Goal: Task Accomplishment & Management: Use online tool/utility

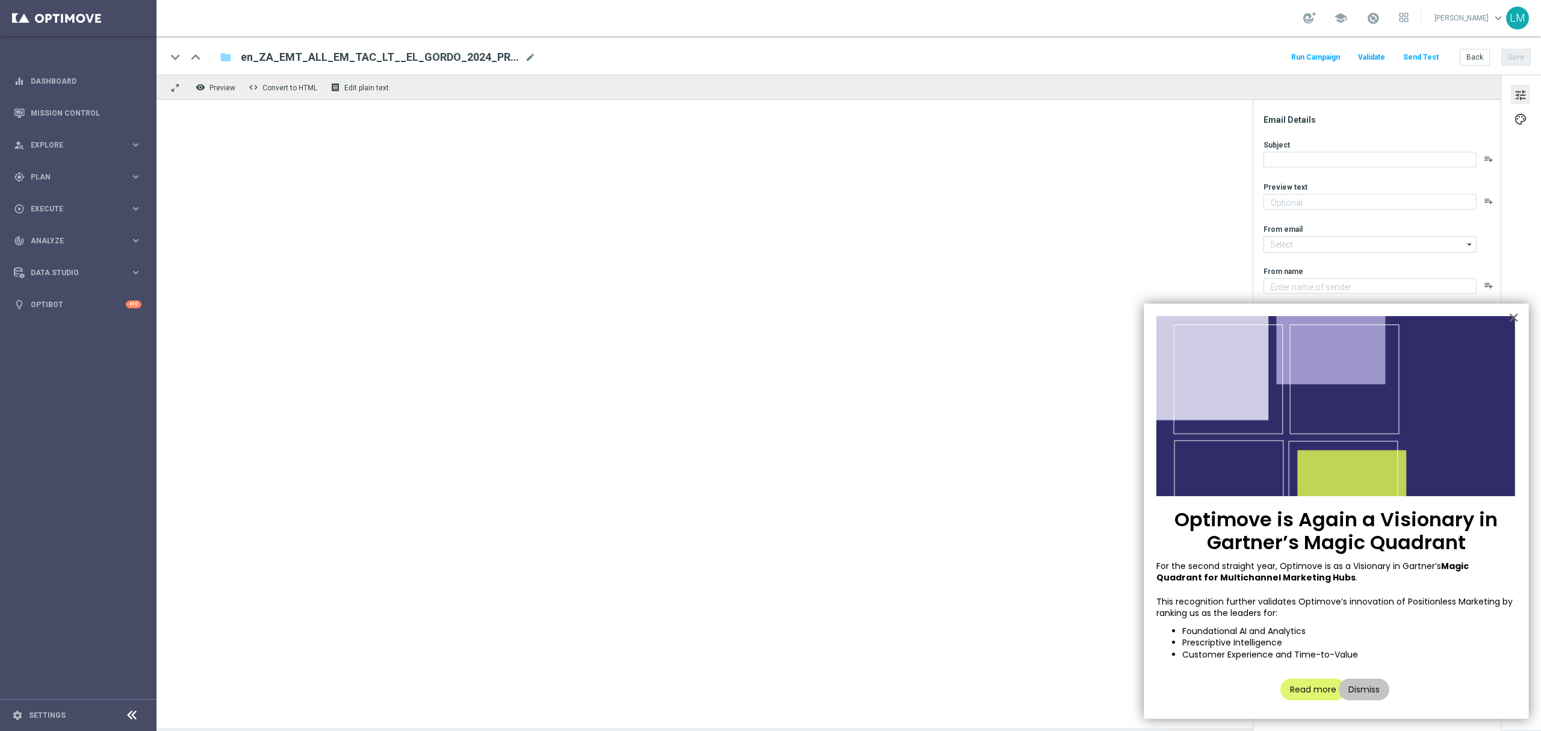
type textarea "6 FESTIVE OFFERS all for you to enjoy"
type input "[EMAIL_ADDRESS][DOMAIN_NAME]"
type textarea "Lottoland"
type input "[EMAIL_ADDRESS][DOMAIN_NAME]"
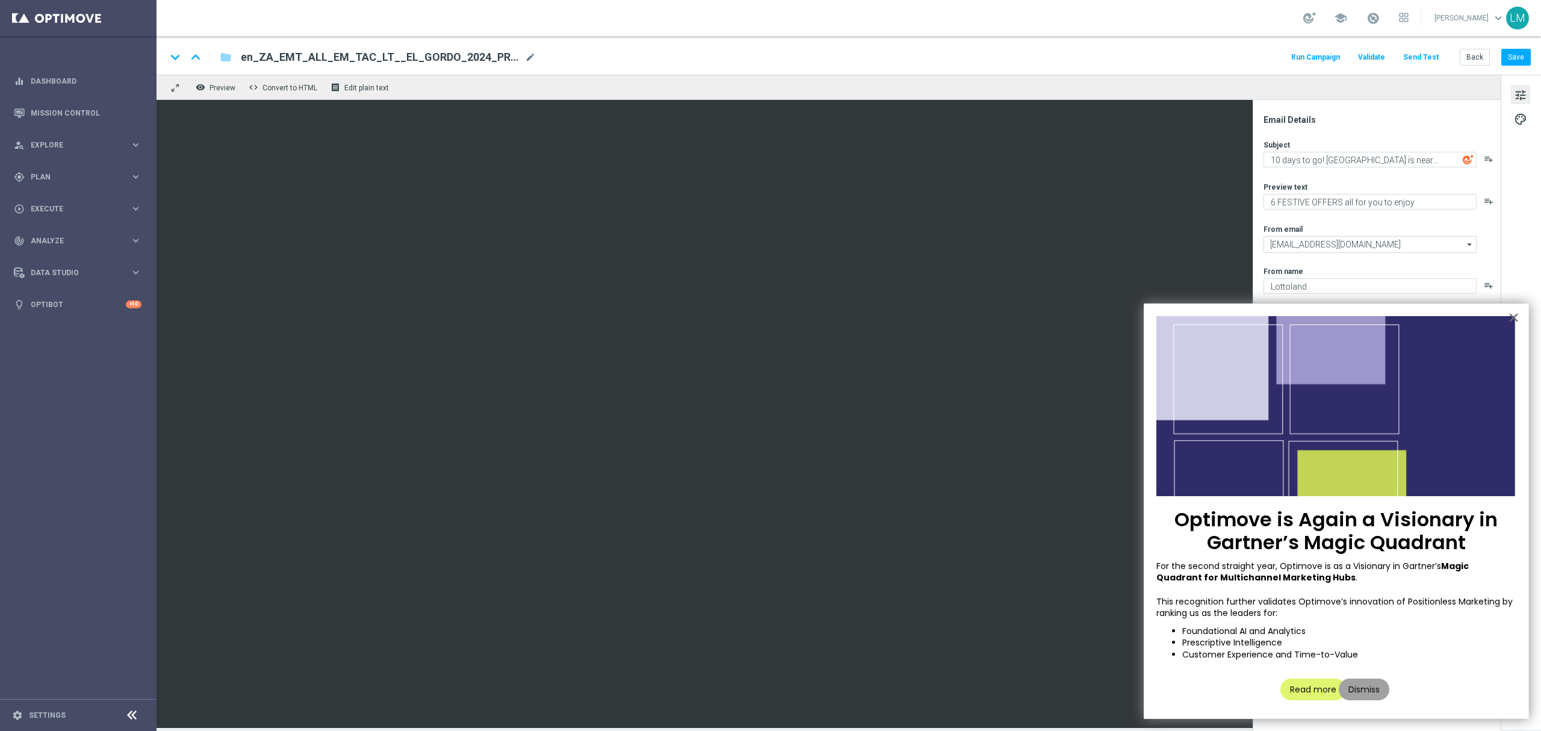
click at [1380, 692] on button "Dismiss" at bounding box center [1364, 690] width 51 height 22
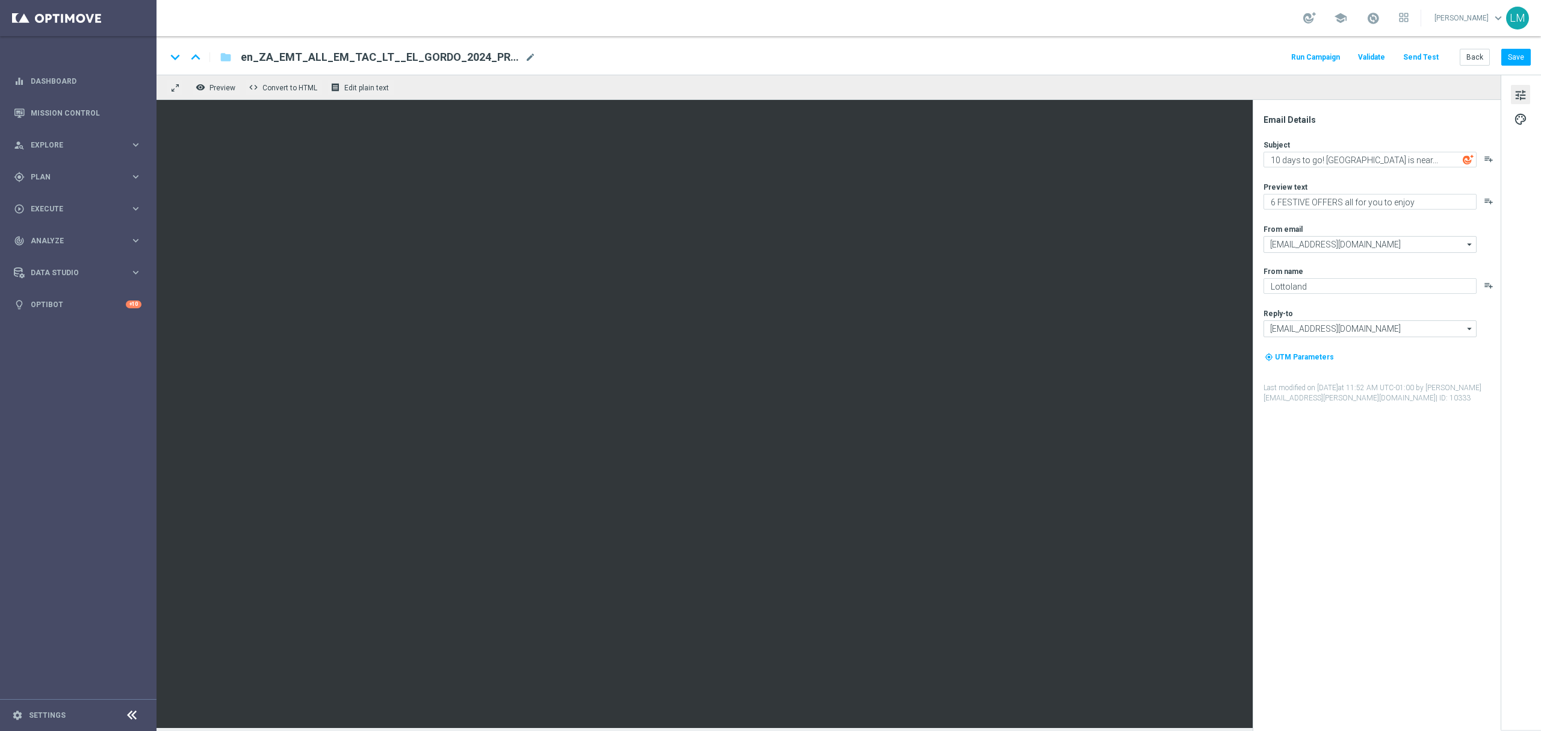
click at [1436, 54] on button "Send Test" at bounding box center [1421, 57] width 39 height 16
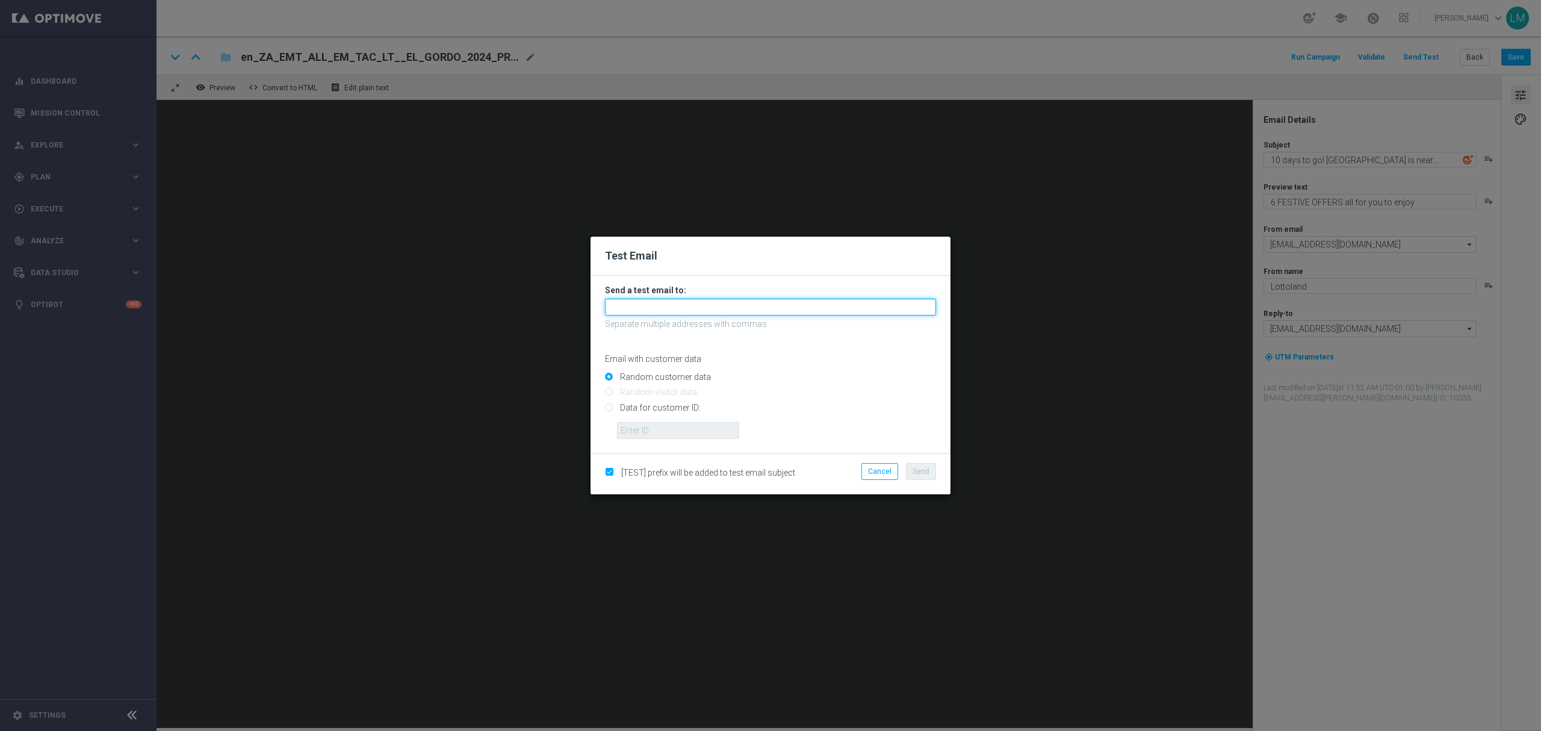
click at [711, 309] on input "text" at bounding box center [770, 307] width 331 height 17
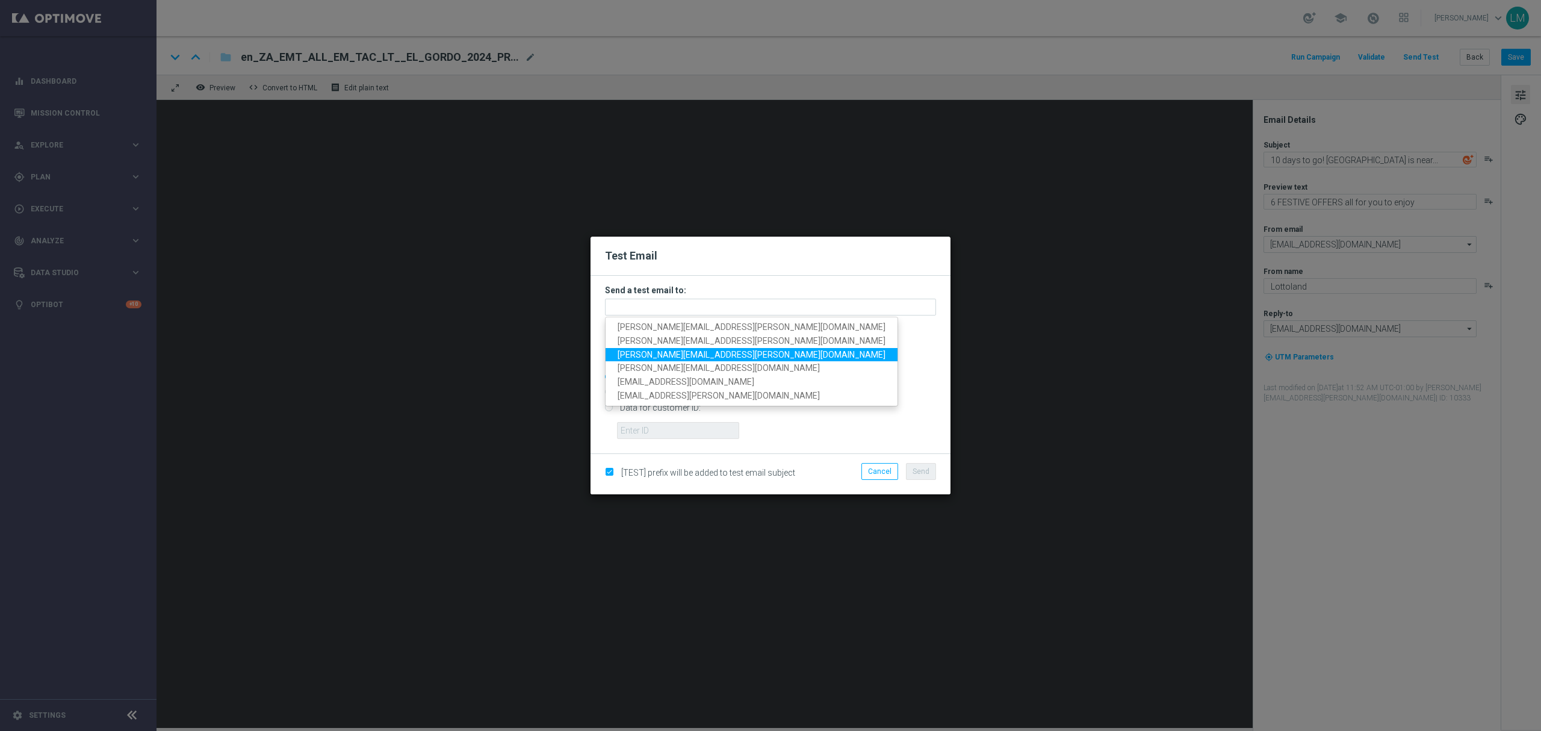
click at [673, 355] on span "millie.purcell@lottoland.com" at bounding box center [752, 354] width 268 height 10
type input "millie.purcell@lottoland.com"
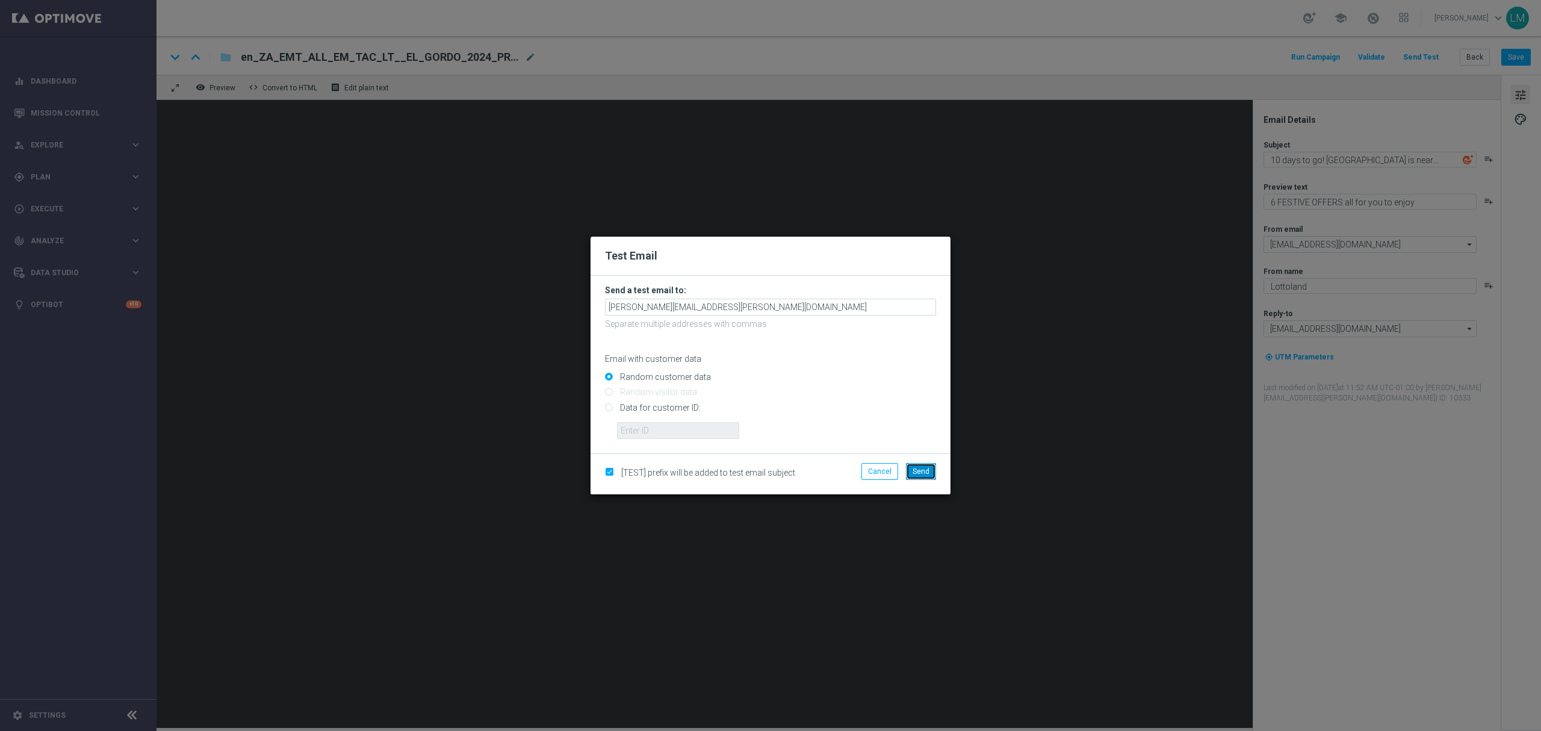
click at [928, 467] on span "Send" at bounding box center [921, 471] width 17 height 8
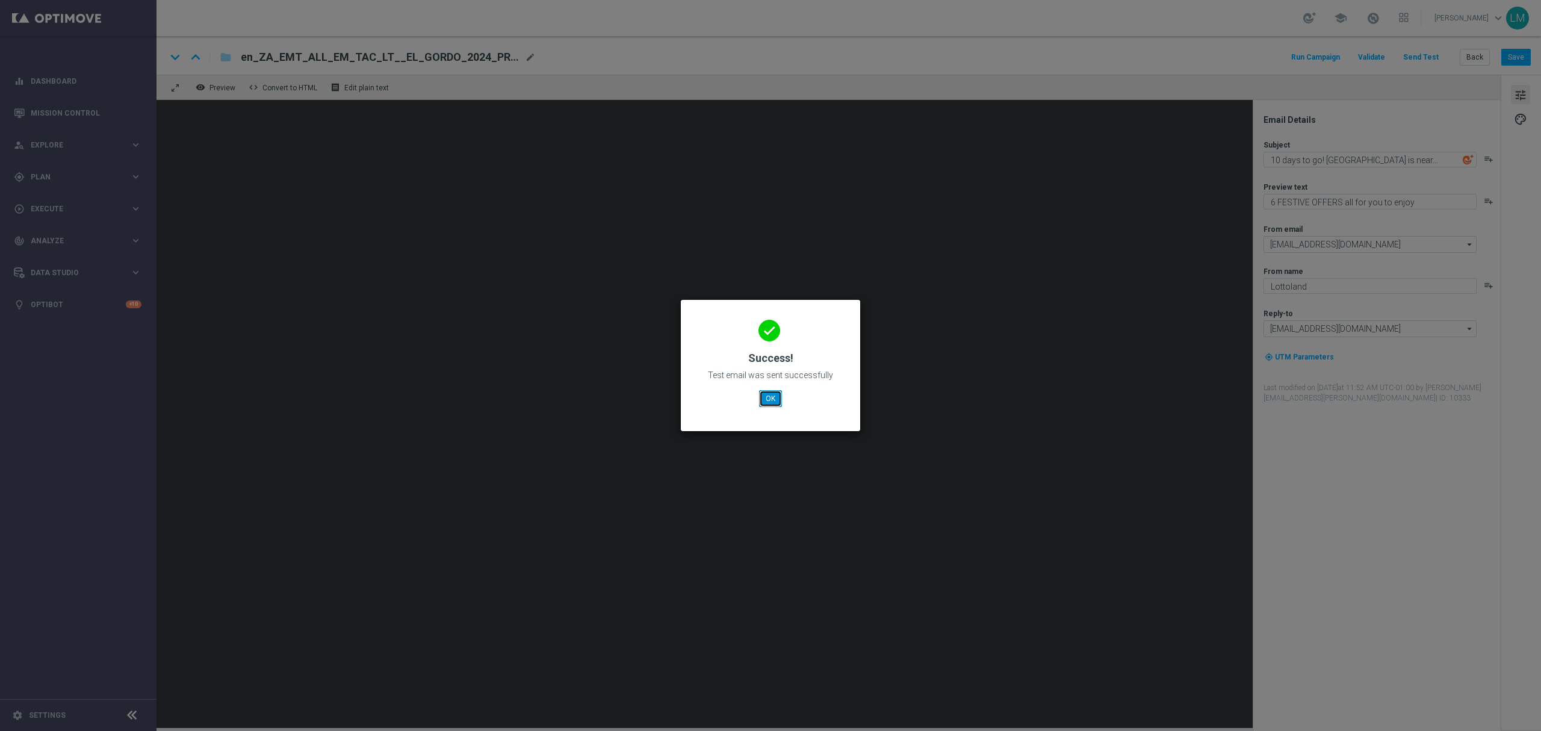
click at [766, 397] on button "OK" at bounding box center [770, 398] width 23 height 17
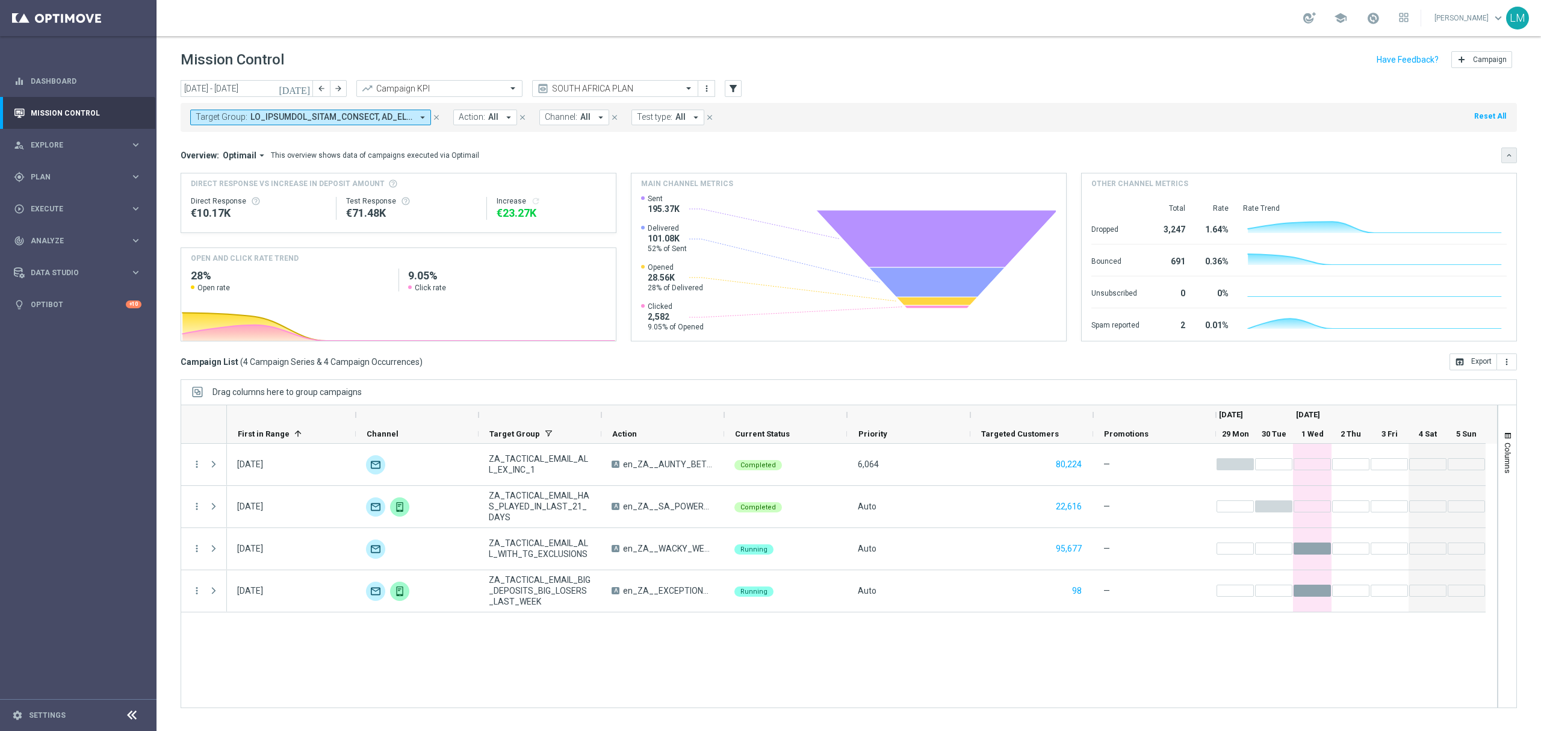
click at [1509, 153] on icon "keyboard_arrow_down" at bounding box center [1509, 155] width 8 height 8
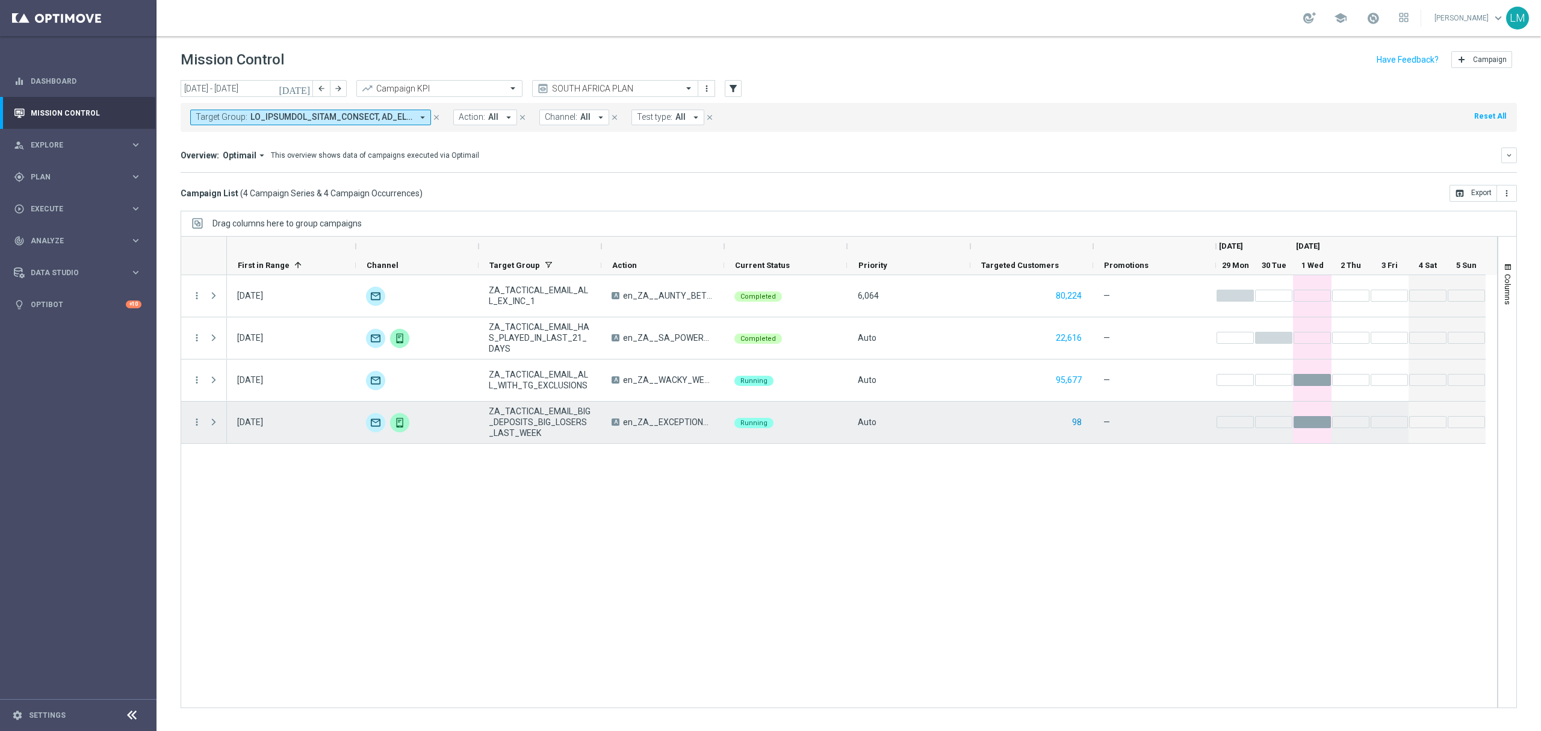
click at [1076, 422] on button "98" at bounding box center [1077, 422] width 12 height 15
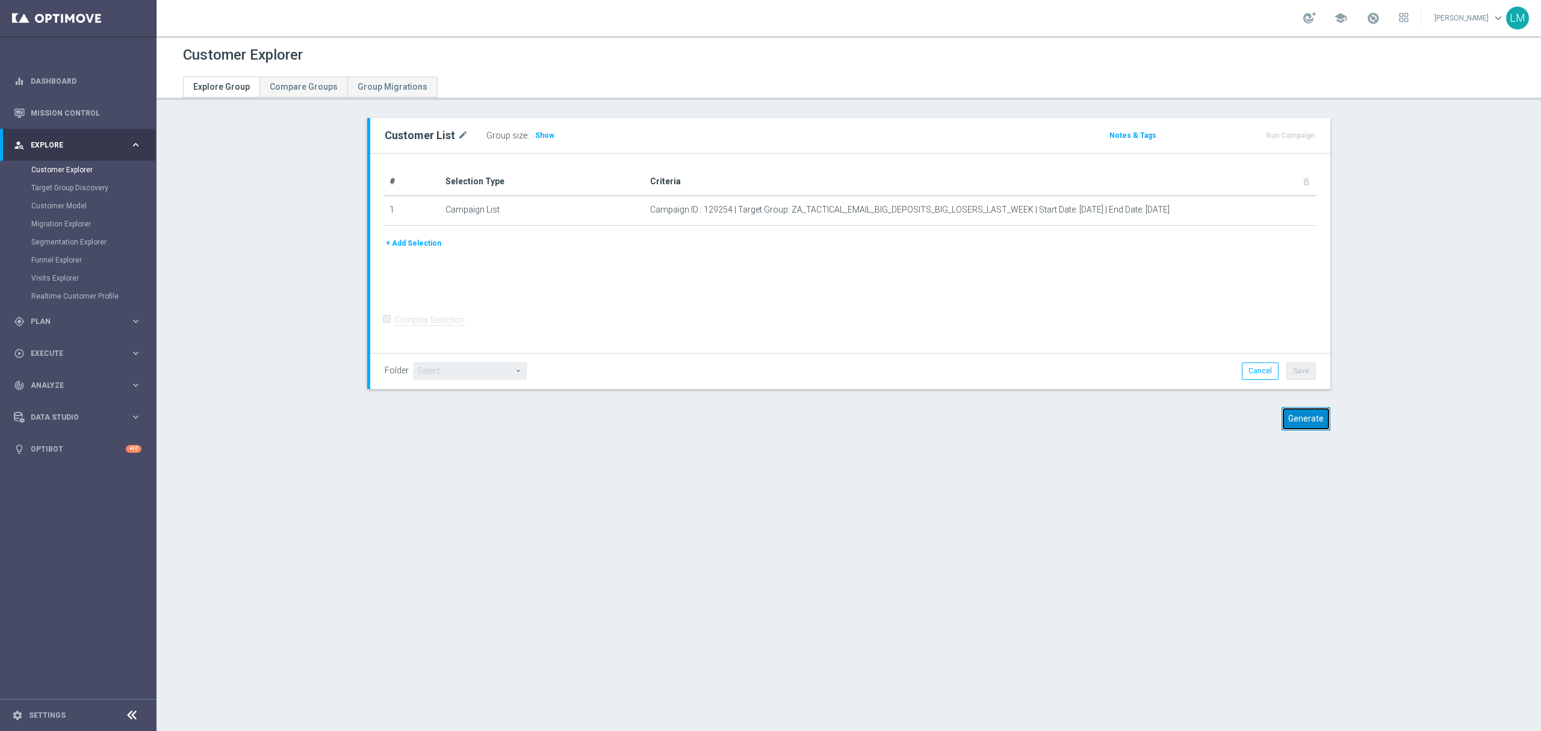
click at [1304, 417] on button "Generate" at bounding box center [1306, 418] width 49 height 23
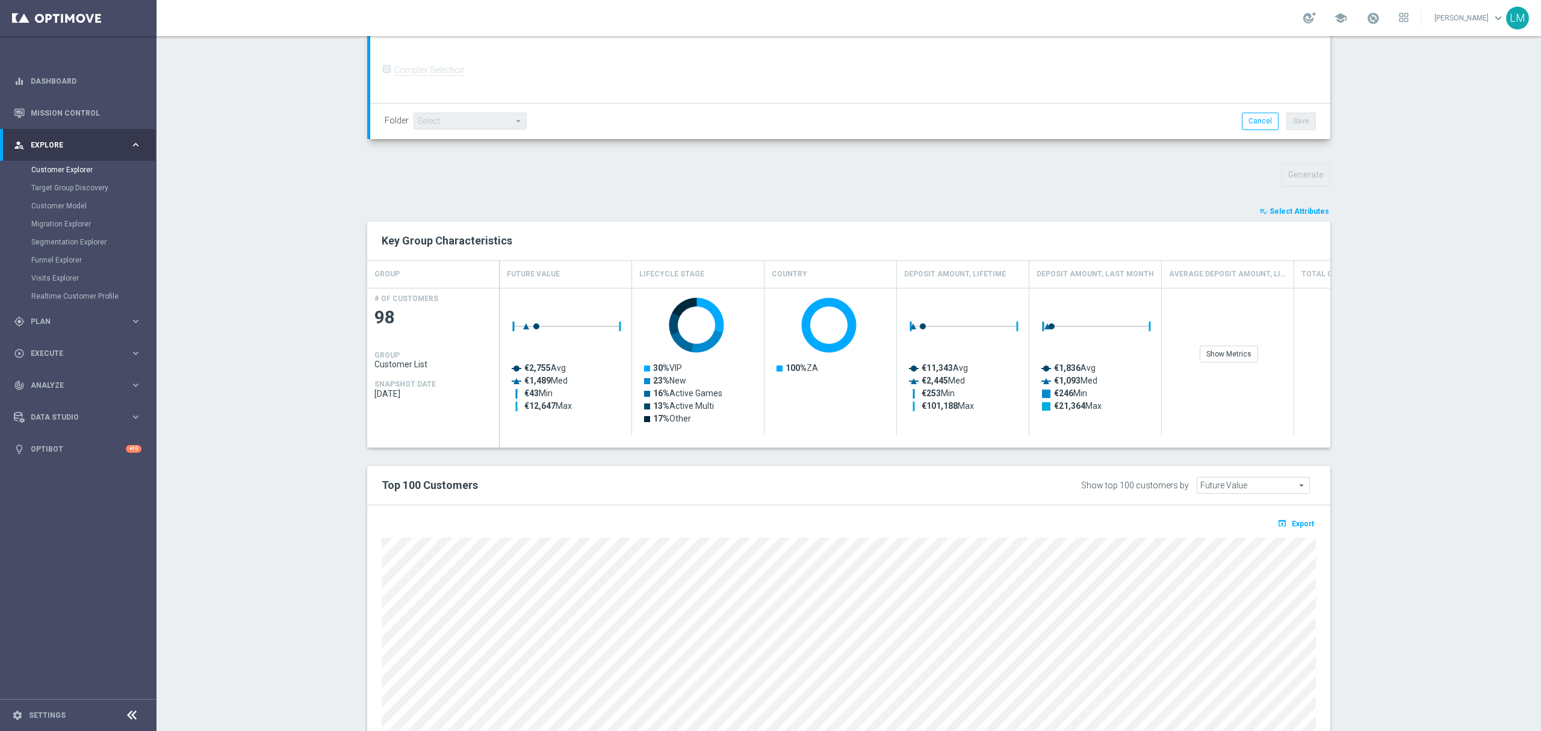
scroll to position [401, 0]
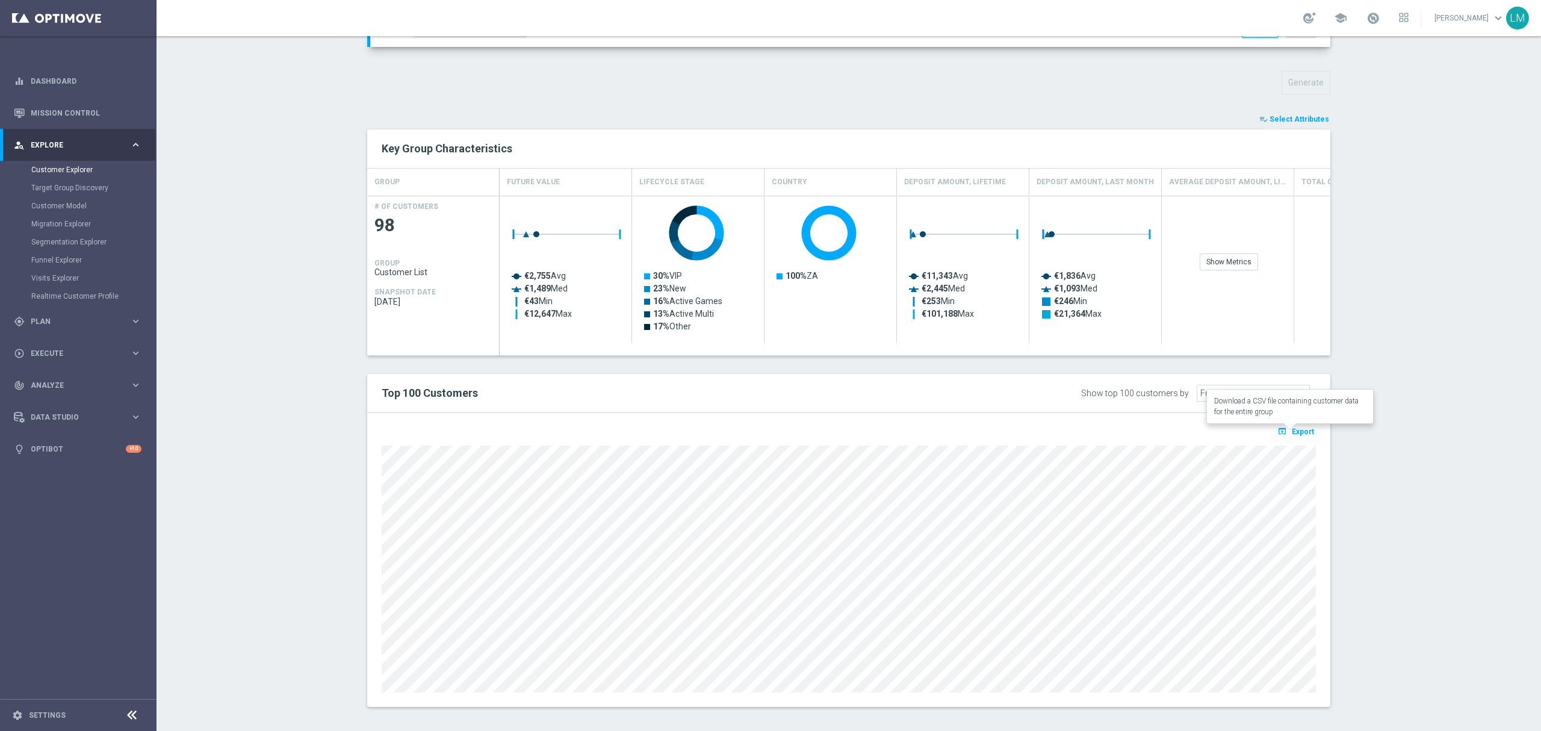
click at [1278, 432] on icon "open_in_browser" at bounding box center [1284, 431] width 13 height 10
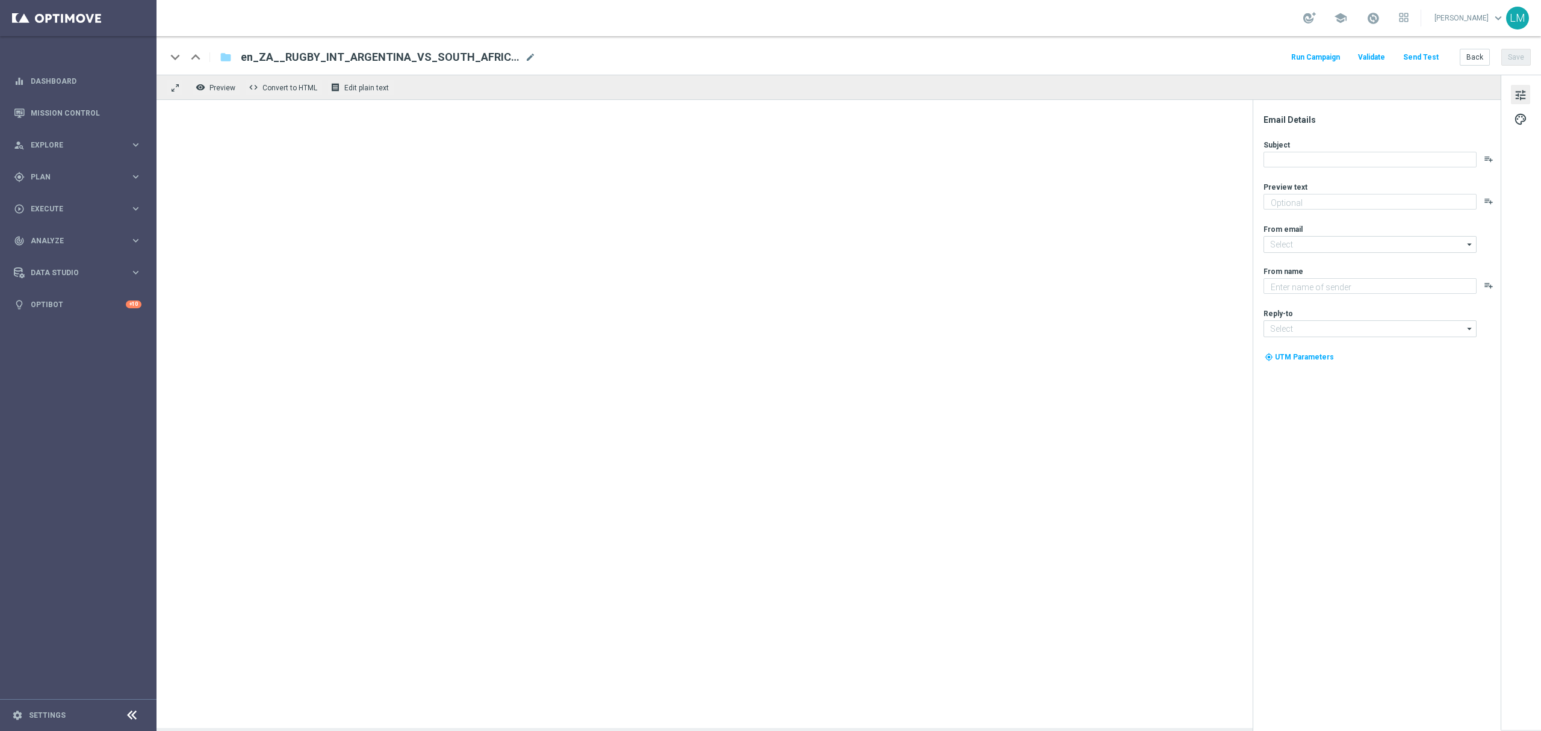
type textarea "One last push for the Title 👀"
type input "[EMAIL_ADDRESS][DOMAIN_NAME]"
type textarea "Lottoland"
type input "[EMAIL_ADDRESS][DOMAIN_NAME]"
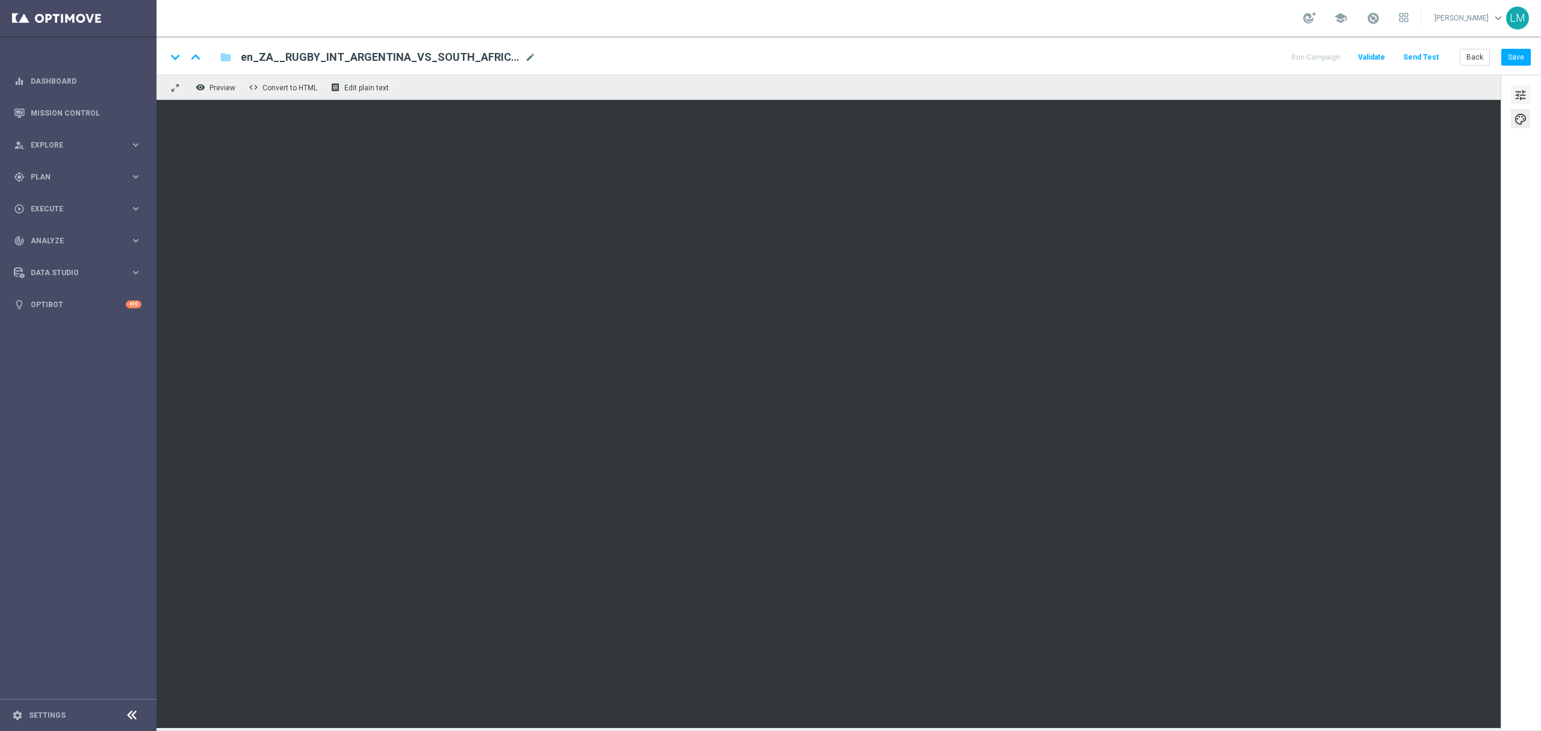
click at [1530, 93] on button "tune" at bounding box center [1520, 94] width 19 height 19
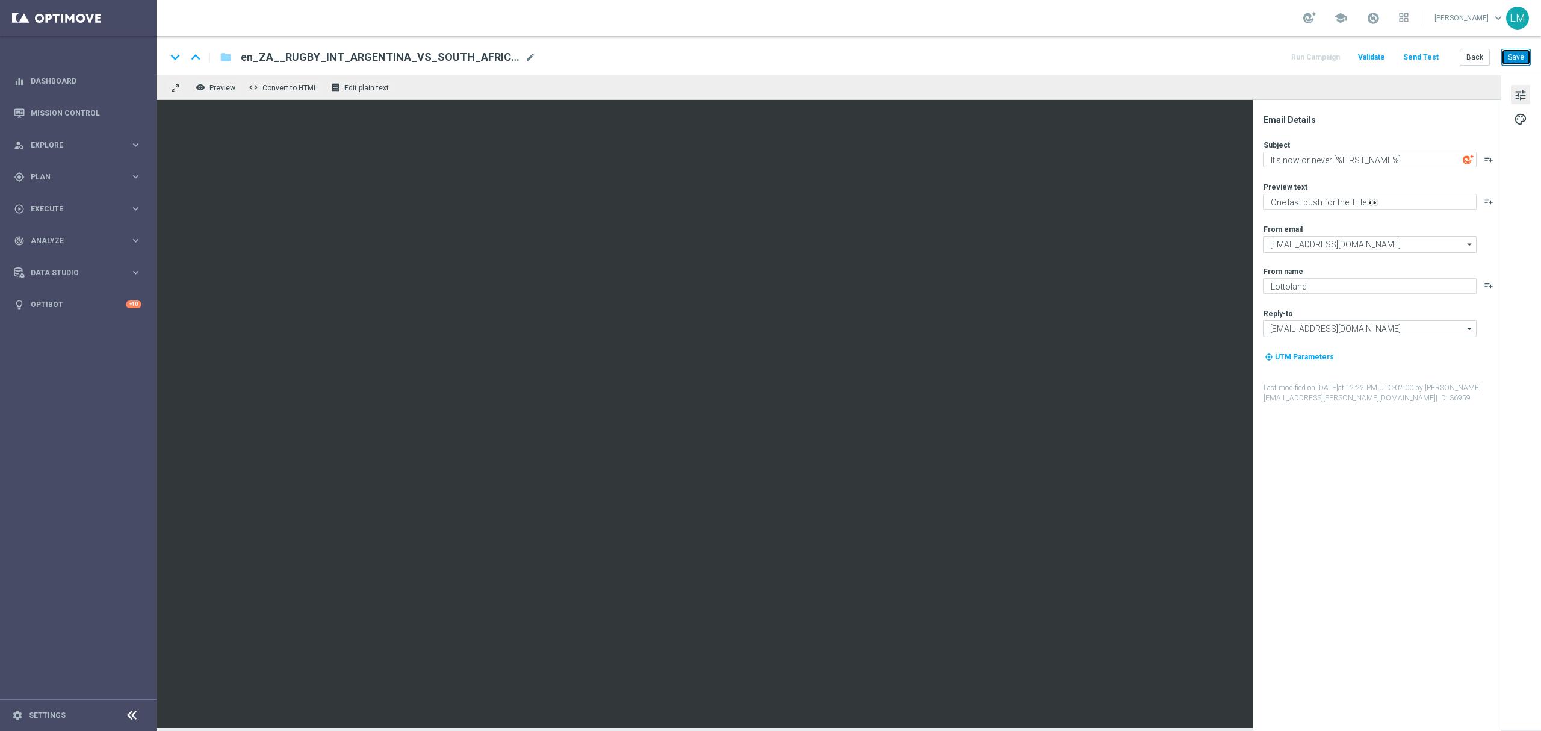
click at [1528, 64] on button "Save" at bounding box center [1517, 57] width 30 height 17
